Goal: Information Seeking & Learning: Learn about a topic

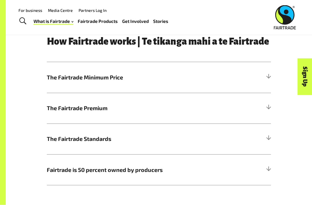
scroll to position [231, 0]
click at [208, 73] on span "The Fairtrade Minimum Price" at bounding box center [131, 77] width 168 height 8
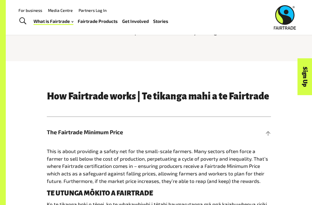
scroll to position [168, 0]
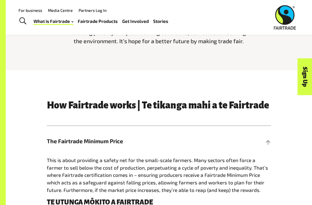
click at [264, 130] on h5 "The Fairtrade Minimum Price" at bounding box center [159, 141] width 224 height 31
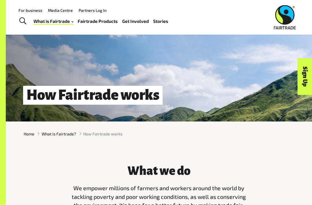
scroll to position [0, 0]
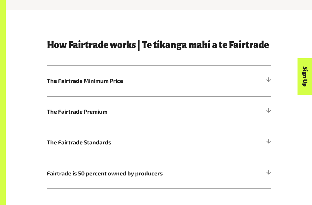
click at [209, 80] on span "The Fairtrade Minimum Price" at bounding box center [131, 81] width 168 height 8
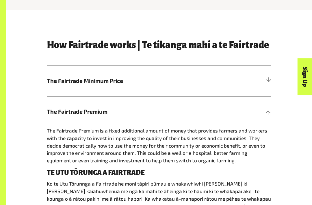
click at [265, 111] on h5 "The Fairtrade Premium" at bounding box center [159, 111] width 224 height 31
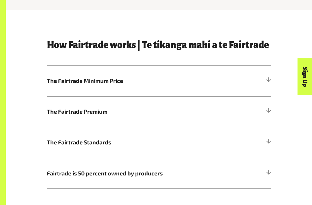
click at [270, 136] on h5 "The Fairtrade Standards" at bounding box center [159, 142] width 224 height 31
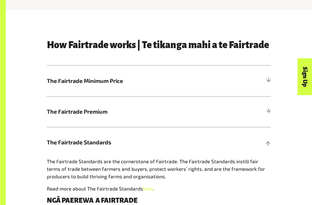
click at [264, 140] on h5 "The Fairtrade Standards" at bounding box center [159, 142] width 224 height 31
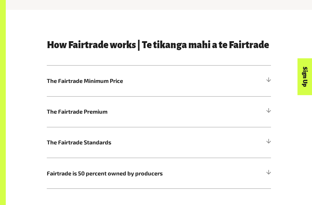
click at [264, 82] on h5 "The Fairtrade Minimum Price" at bounding box center [159, 80] width 224 height 31
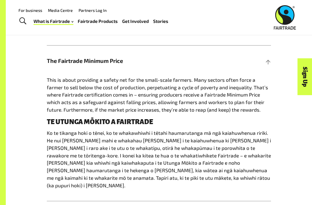
scroll to position [246, 0]
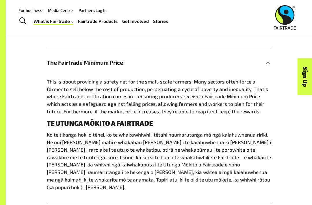
click at [266, 61] on div at bounding box center [268, 62] width 5 height 5
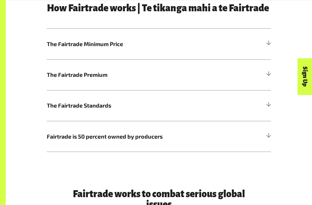
scroll to position [264, 0]
click at [264, 75] on h5 "The Fairtrade Premium" at bounding box center [159, 74] width 224 height 31
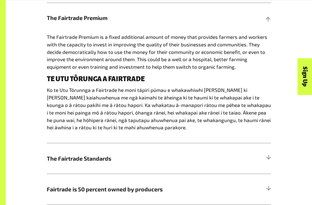
scroll to position [320, 0]
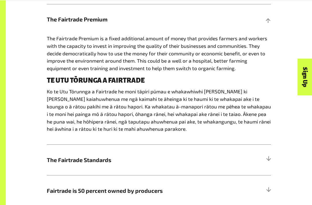
click at [268, 15] on h5 "The Fairtrade Premium" at bounding box center [159, 19] width 224 height 31
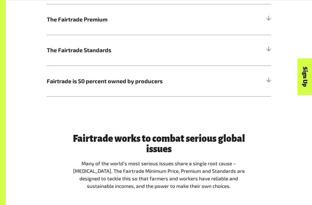
click at [271, 55] on h5 "The Fairtrade Standards" at bounding box center [159, 50] width 224 height 31
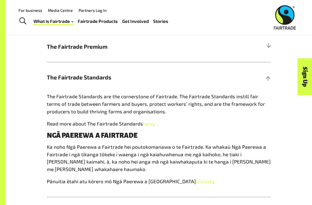
scroll to position [292, 0]
click at [262, 78] on h5 "The Fairtrade Standards" at bounding box center [159, 77] width 224 height 31
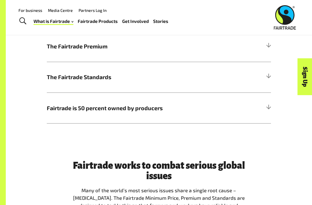
click at [270, 112] on h5 "Fairtrade is 50 percent owned by producers" at bounding box center [159, 107] width 224 height 31
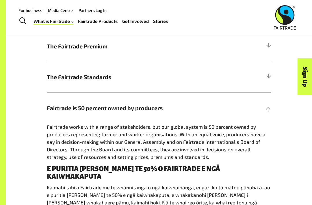
click at [261, 183] on p "Ka mahi tahi a Fairtrade me te whānuitanga o ngā kaiwhaipānga, engari ko tā māt…" at bounding box center [159, 209] width 224 height 52
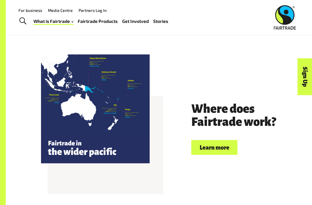
scroll to position [1222, 0]
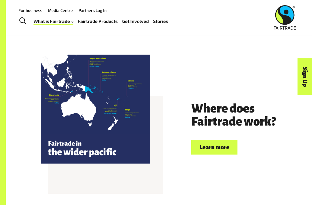
click at [223, 139] on link "Learn more" at bounding box center [215, 146] width 46 height 15
